Goal: Task Accomplishment & Management: Complete application form

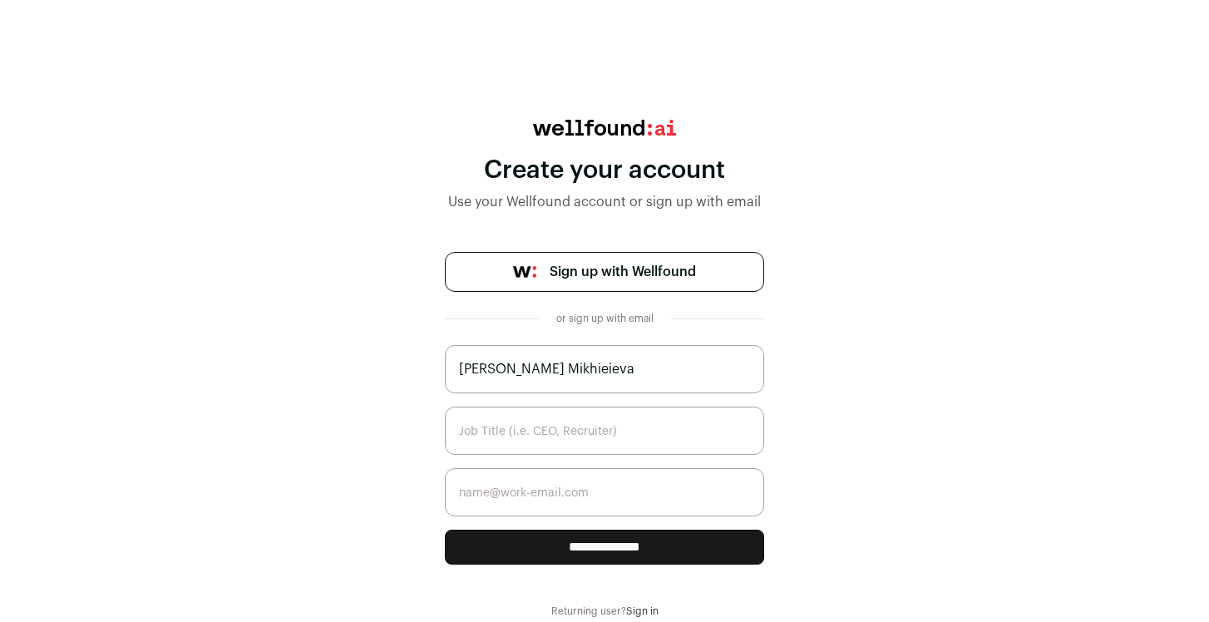
type input "Dasha Mikhieieva"
click at [535, 431] on input "text" at bounding box center [604, 431] width 319 height 48
type input "Recruiter"
click at [544, 499] on input "email" at bounding box center [604, 492] width 319 height 48
type input "d.mikhieieva@lemon.io"
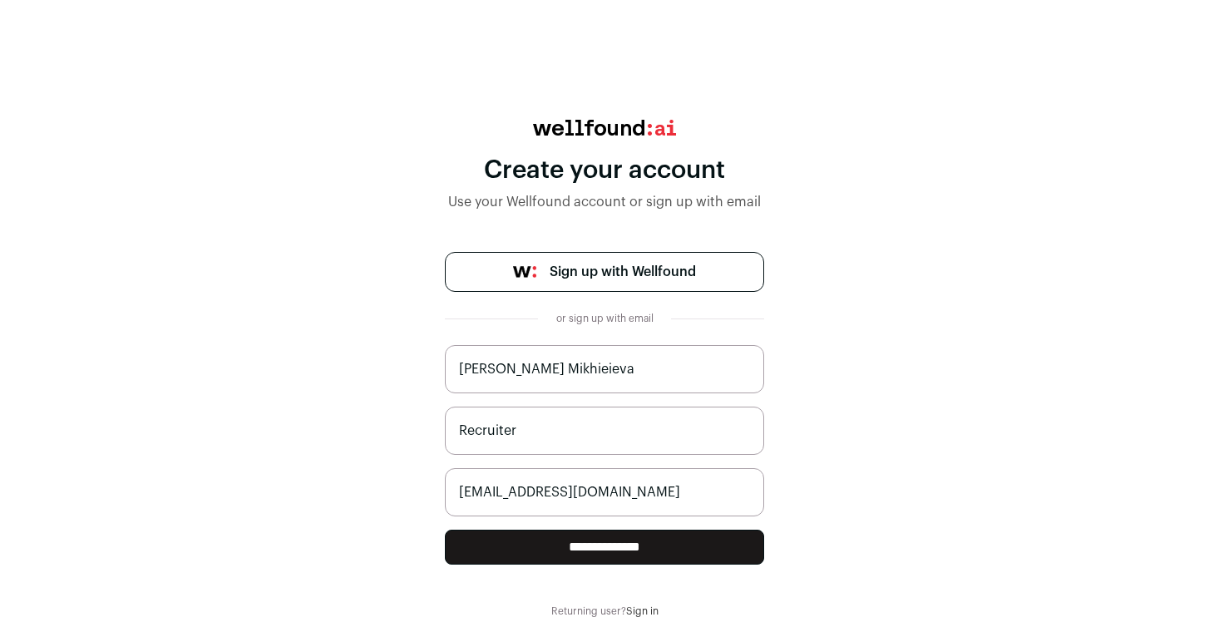
click at [619, 552] on input "**********" at bounding box center [604, 547] width 319 height 35
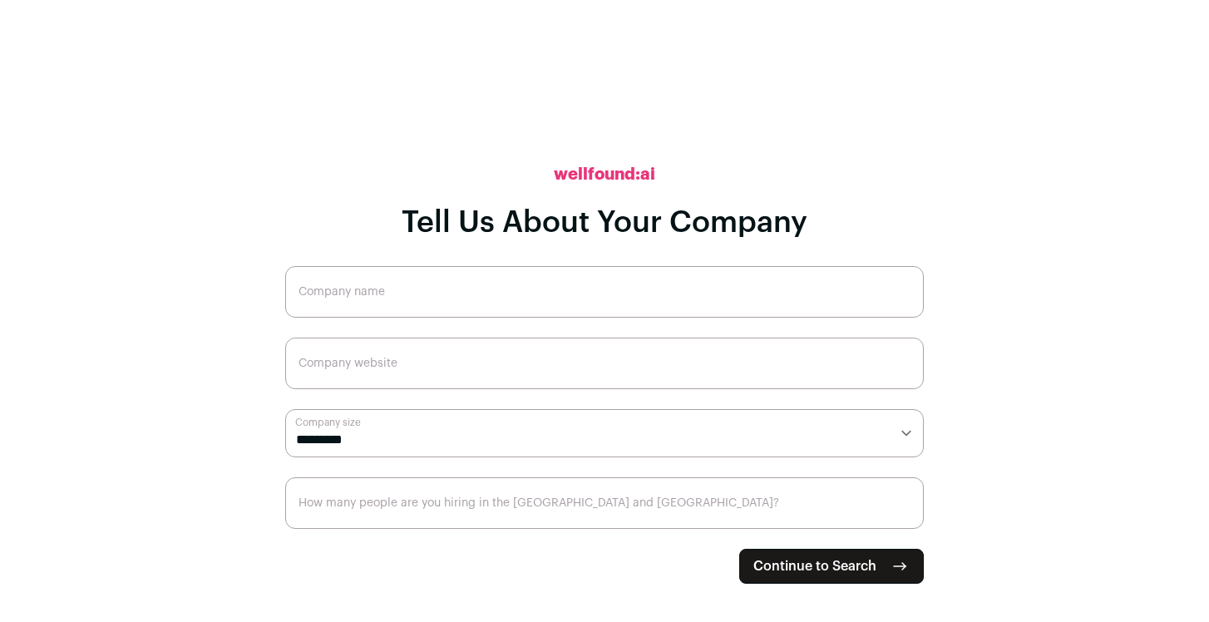
click at [450, 301] on input "Company name" at bounding box center [604, 292] width 638 height 52
type input "[DOMAIN_NAME]"
click at [388, 362] on input "Company website" at bounding box center [604, 364] width 638 height 52
paste input "[URL][DOMAIN_NAME]"
type input "[URL][DOMAIN_NAME]"
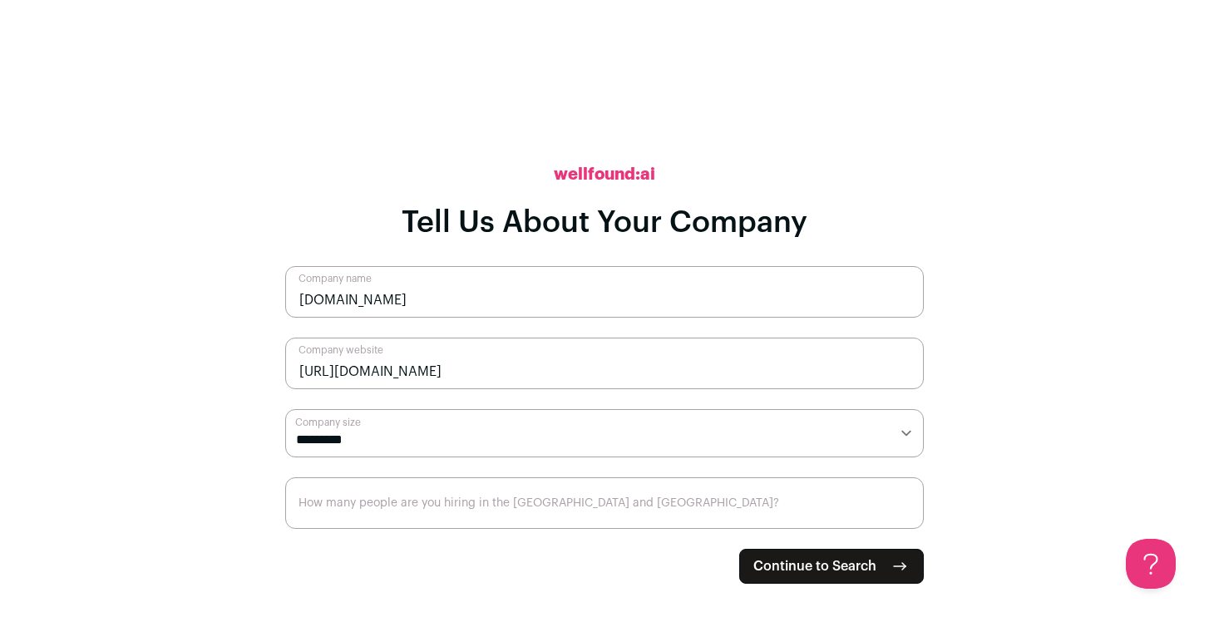
click at [350, 435] on select "**********" at bounding box center [604, 433] width 638 height 48
select select "**"
click at [285, 409] on select "**********" at bounding box center [604, 433] width 638 height 48
click at [357, 500] on input "How many people are you hiring in the [GEOGRAPHIC_DATA] and [GEOGRAPHIC_DATA]?" at bounding box center [604, 503] width 638 height 52
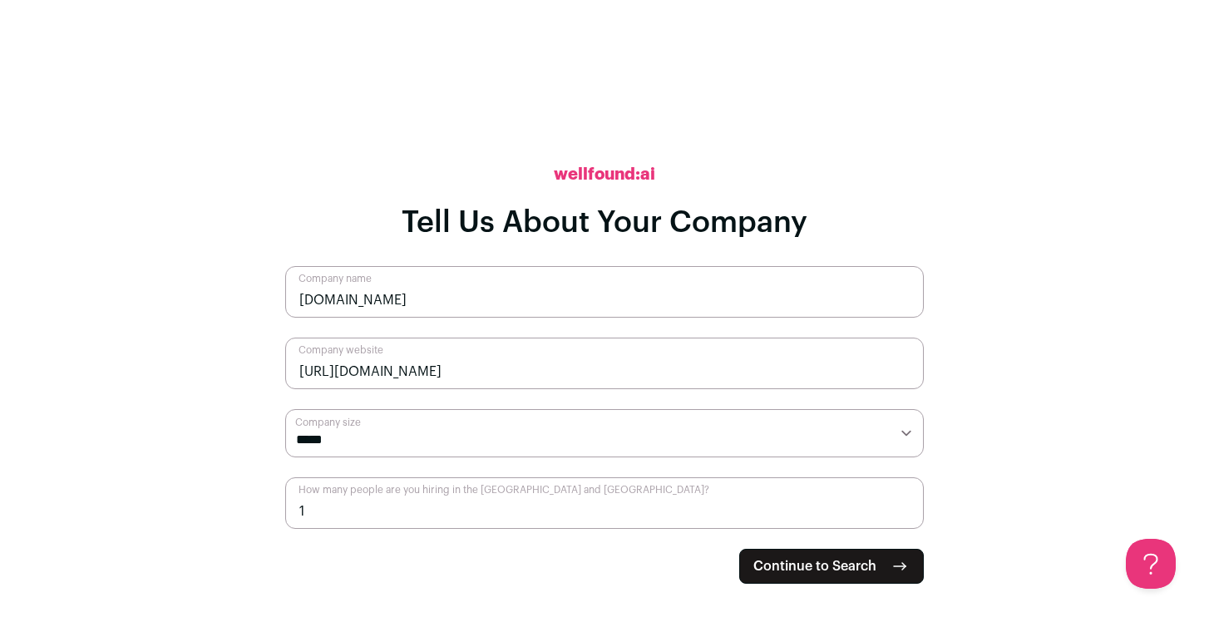
click at [907, 504] on input "1" at bounding box center [604, 503] width 638 height 52
type input "0"
click at [904, 520] on input "0" at bounding box center [604, 503] width 638 height 52
type input "10"
click at [820, 564] on span "Continue to Search" at bounding box center [814, 566] width 123 height 20
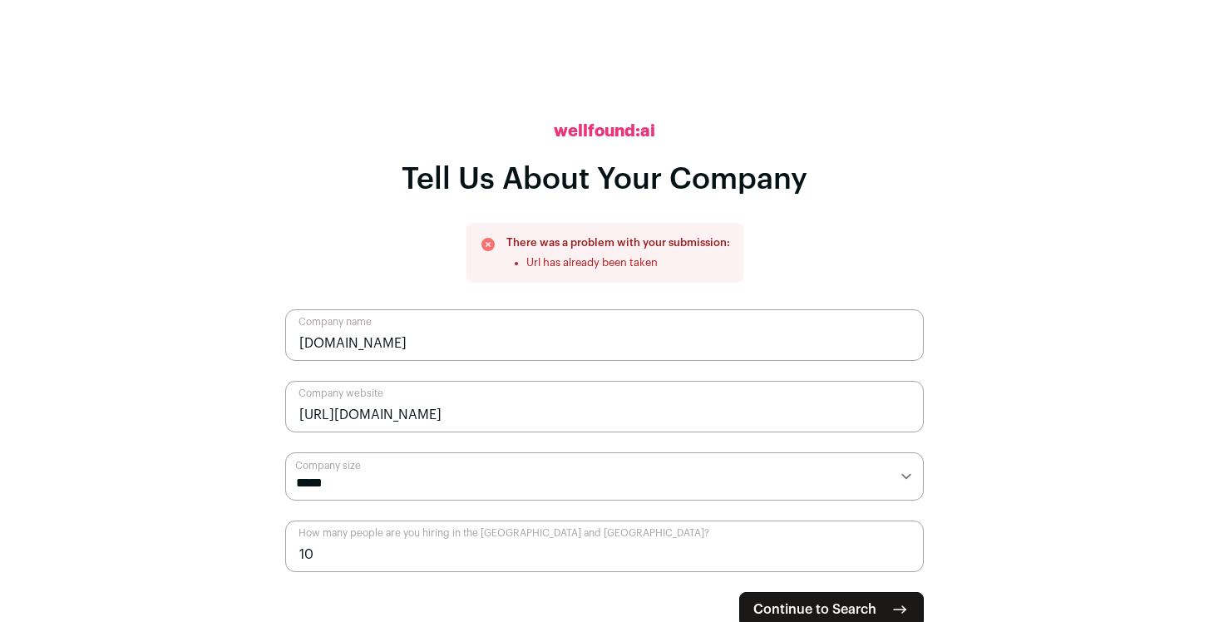
scroll to position [5, 0]
